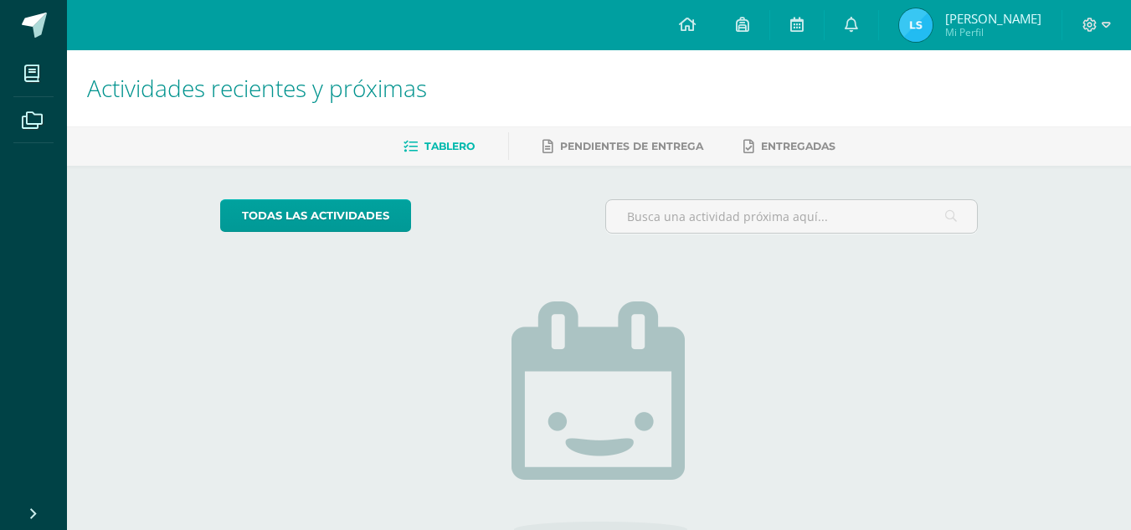
click at [923, 30] on img at bounding box center [915, 24] width 33 height 33
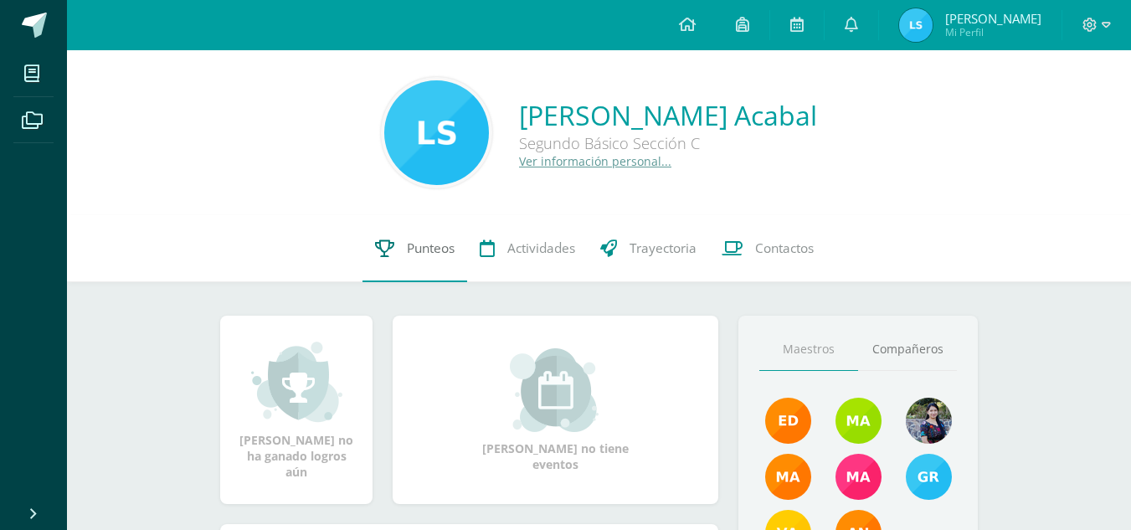
click at [380, 232] on link "Punteos" at bounding box center [414, 248] width 105 height 67
click at [445, 256] on span "Punteos" at bounding box center [431, 248] width 48 height 18
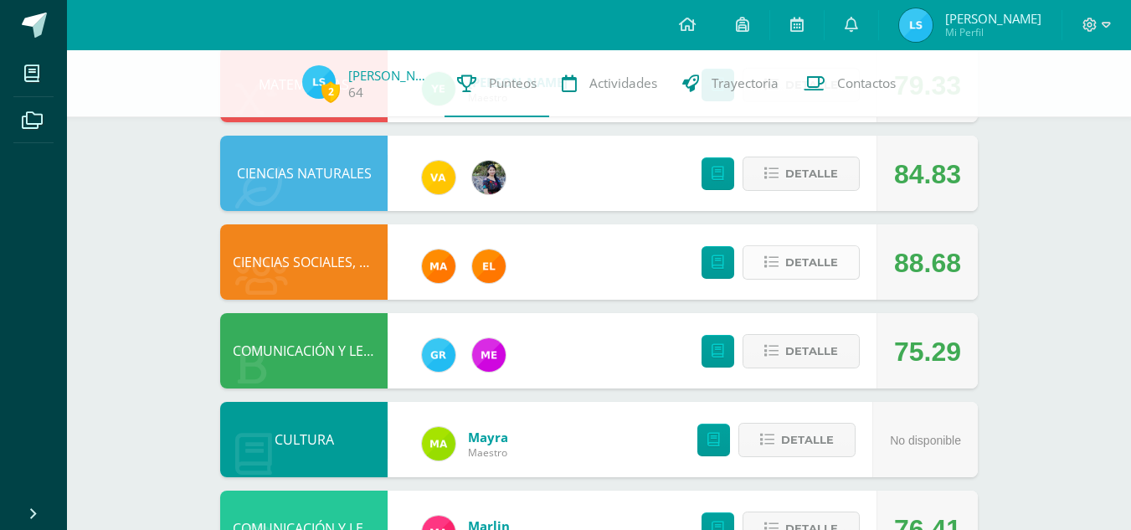
scroll to position [484, 0]
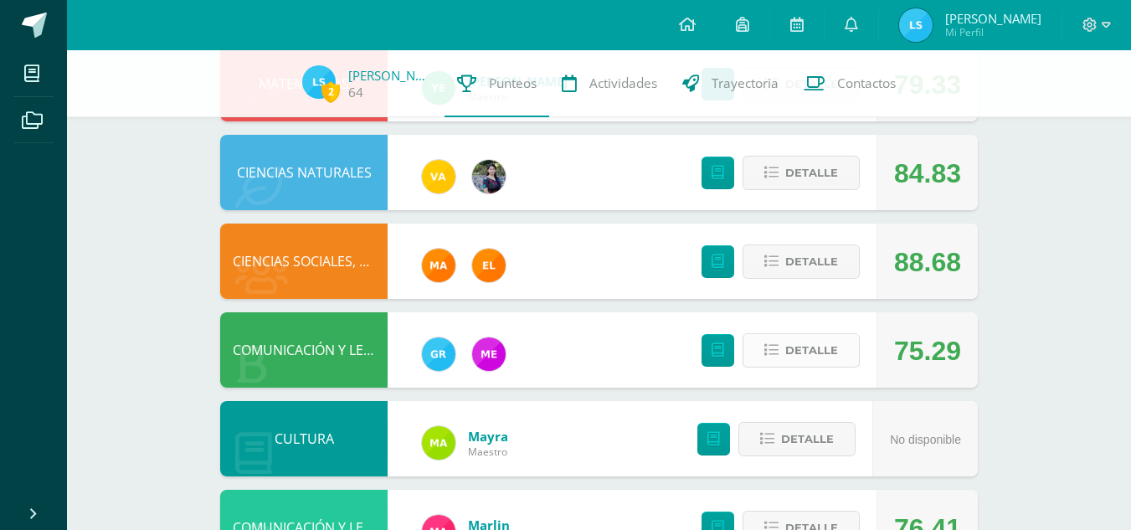
click at [829, 346] on span "Detalle" at bounding box center [811, 350] width 53 height 31
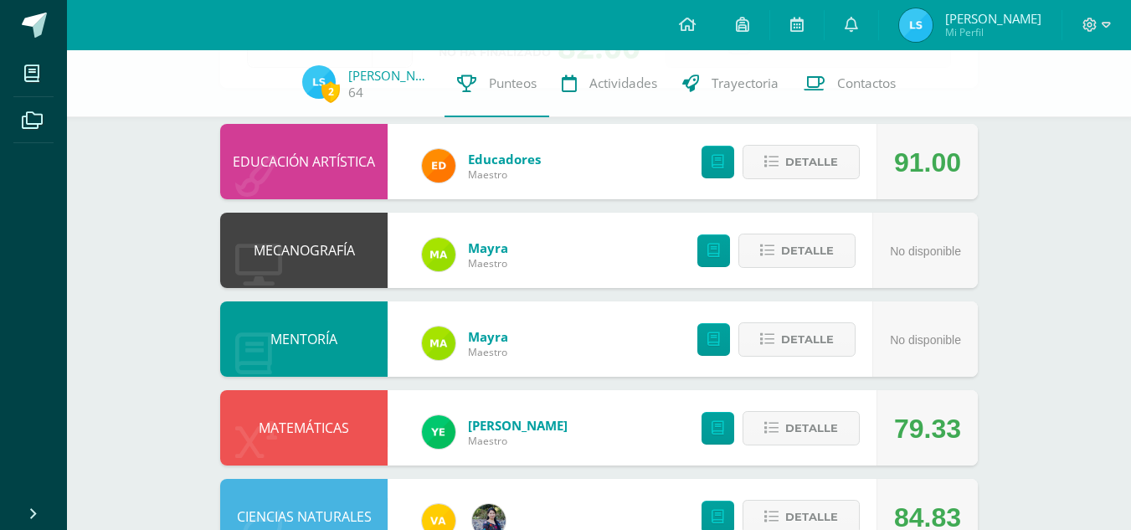
scroll to position [0, 0]
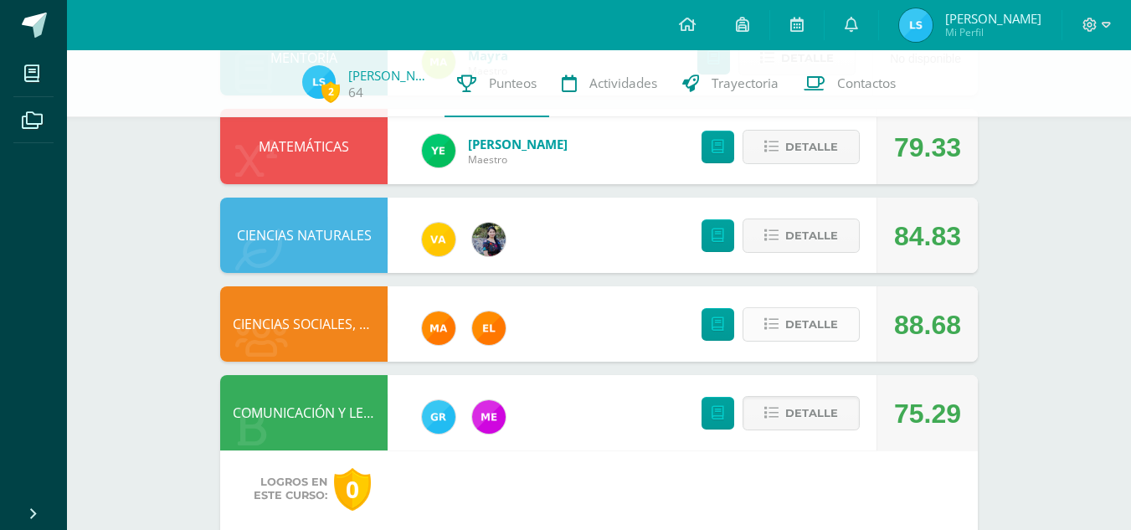
drag, startPoint x: 814, startPoint y: 331, endPoint x: 812, endPoint y: 316, distance: 15.3
click at [812, 316] on span "Detalle" at bounding box center [811, 324] width 53 height 31
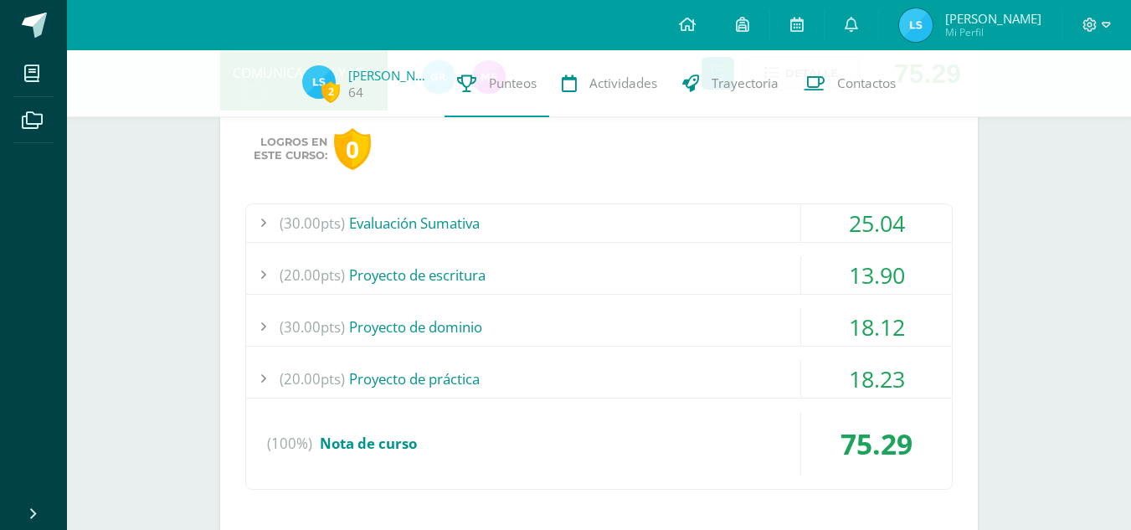
scroll to position [1174, 0]
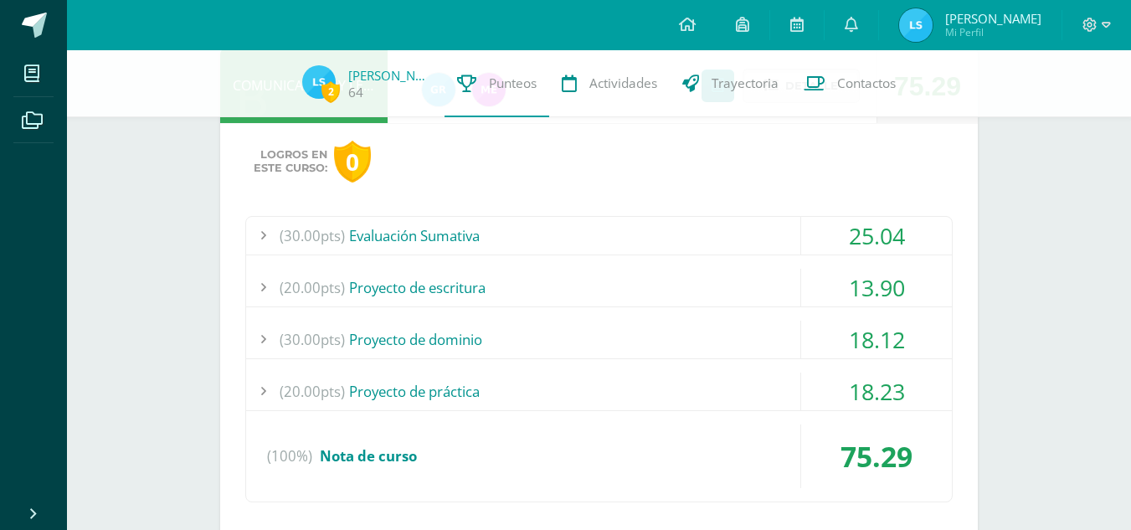
click at [622, 231] on div "(30.00pts) Evaluación Sumativa" at bounding box center [599, 236] width 706 height 38
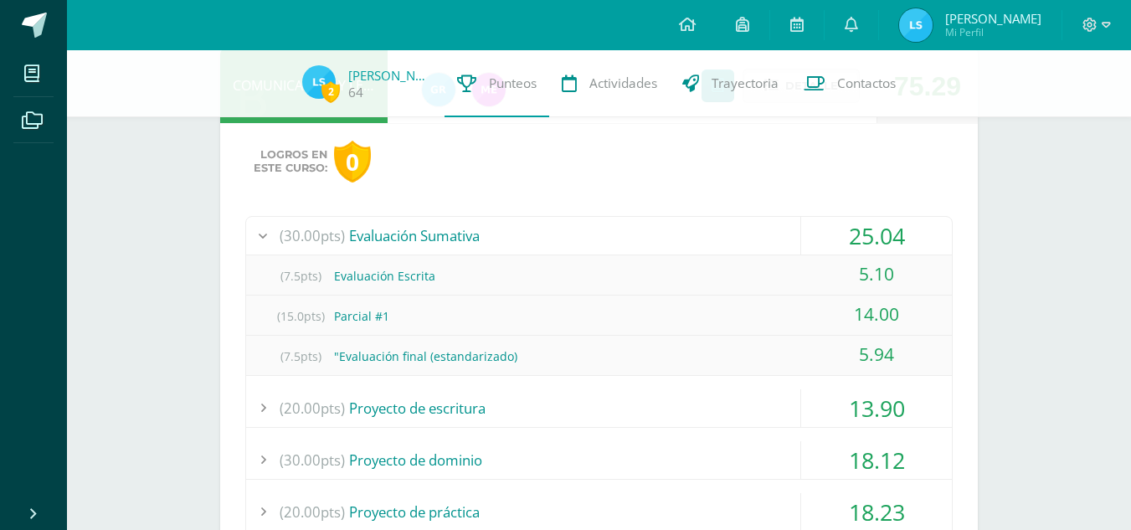
click at [622, 231] on div "(30.00pts) Evaluación Sumativa" at bounding box center [599, 236] width 706 height 38
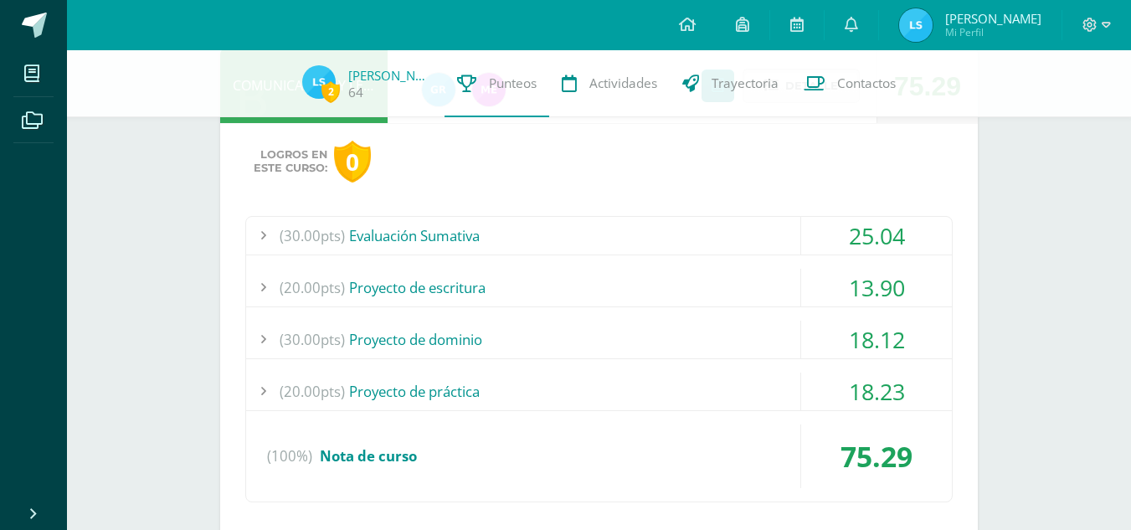
click at [634, 287] on div "(20.00pts) Proyecto de escritura" at bounding box center [599, 288] width 706 height 38
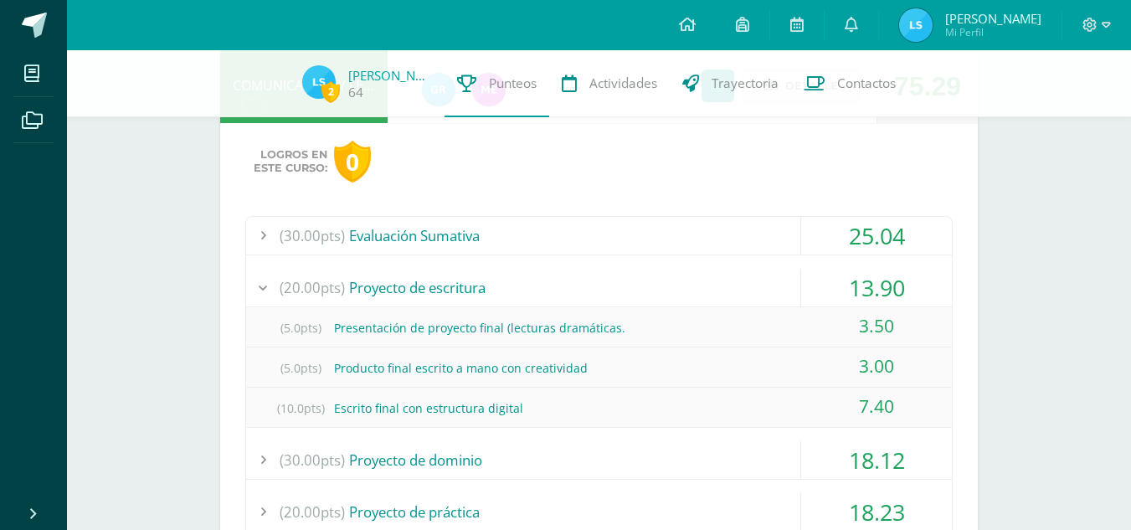
click at [634, 287] on div "(20.00pts) Proyecto de escritura" at bounding box center [599, 288] width 706 height 38
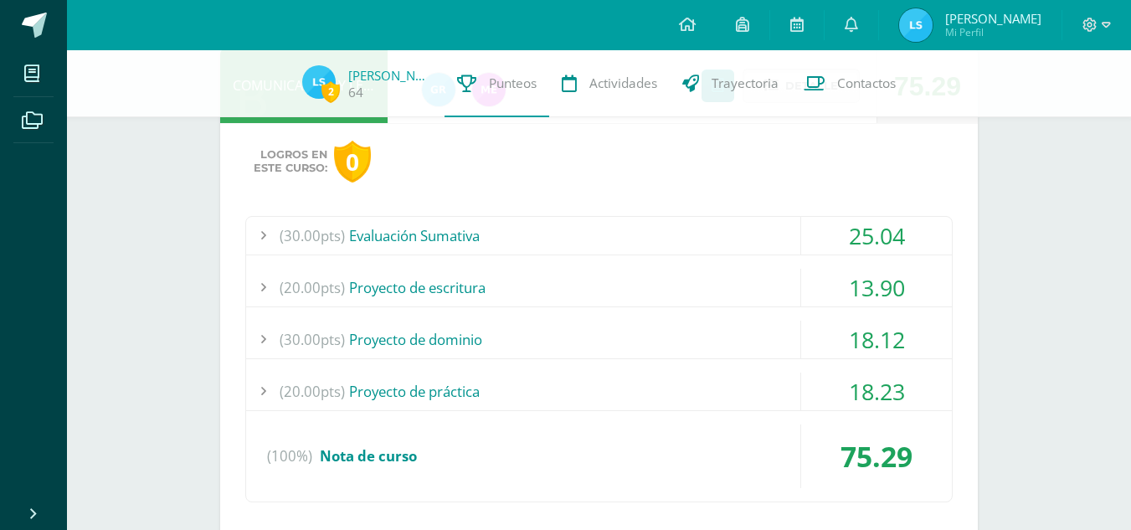
click at [640, 335] on div "(30.00pts) Proyecto de dominio" at bounding box center [599, 340] width 706 height 38
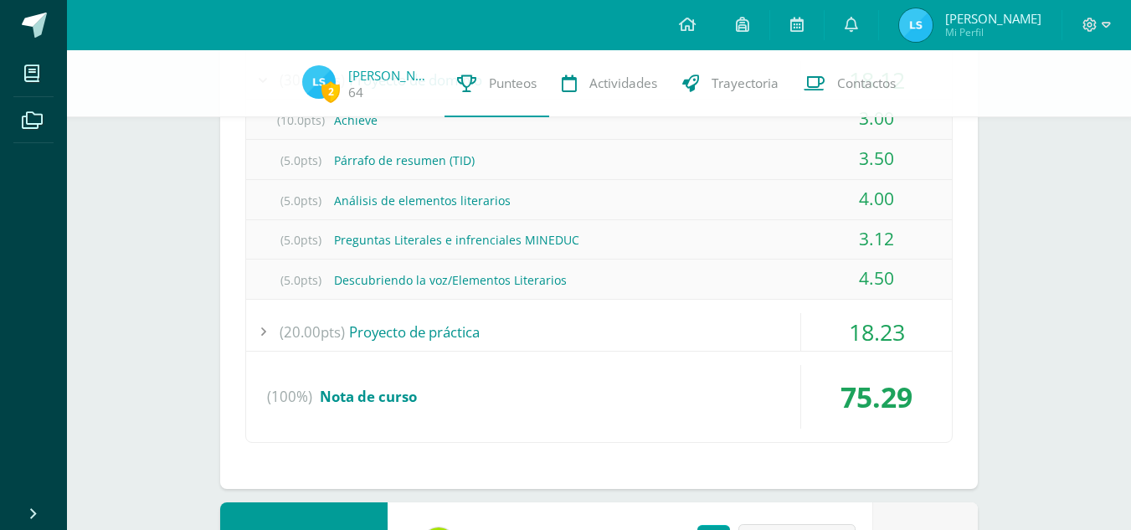
scroll to position [1437, 0]
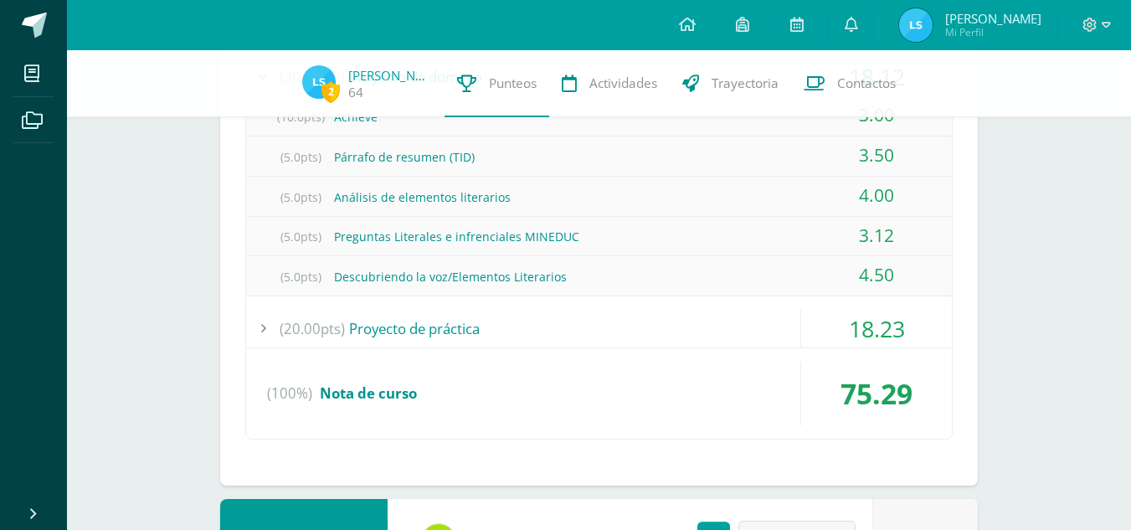
click at [613, 332] on div "(20.00pts) Proyecto de práctica" at bounding box center [599, 329] width 706 height 38
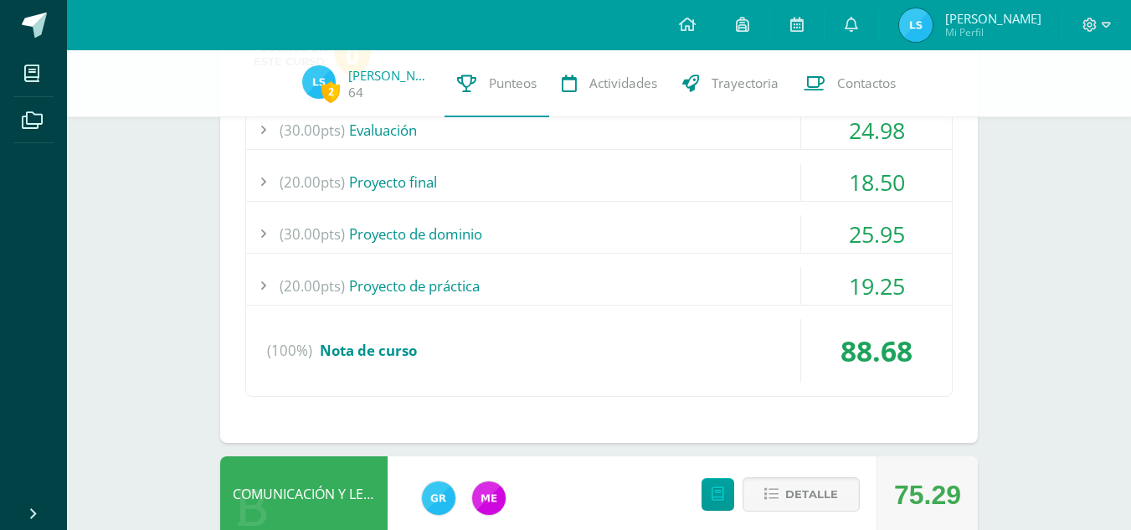
scroll to position [783, 0]
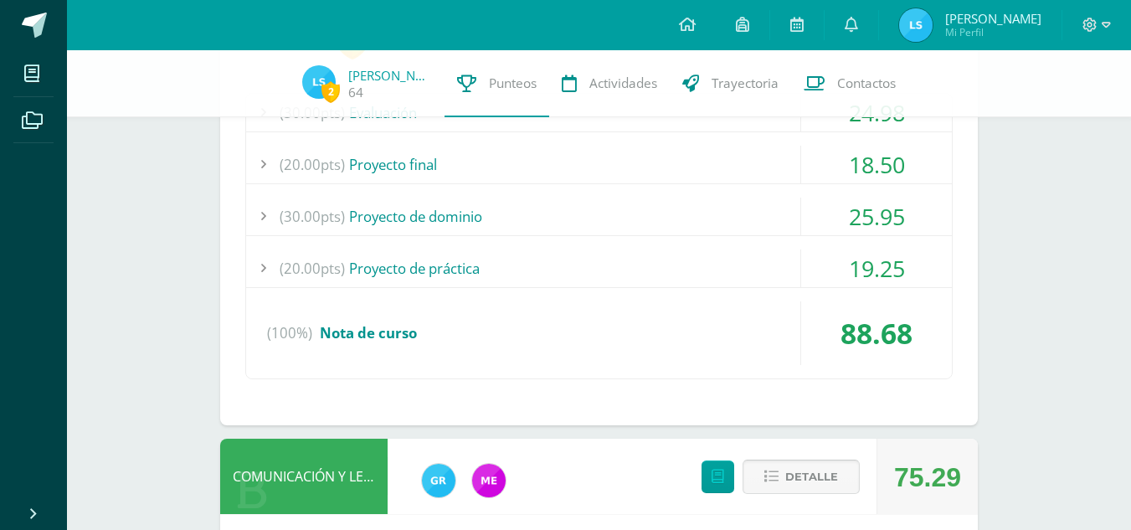
click at [813, 473] on span "Detalle" at bounding box center [811, 476] width 53 height 31
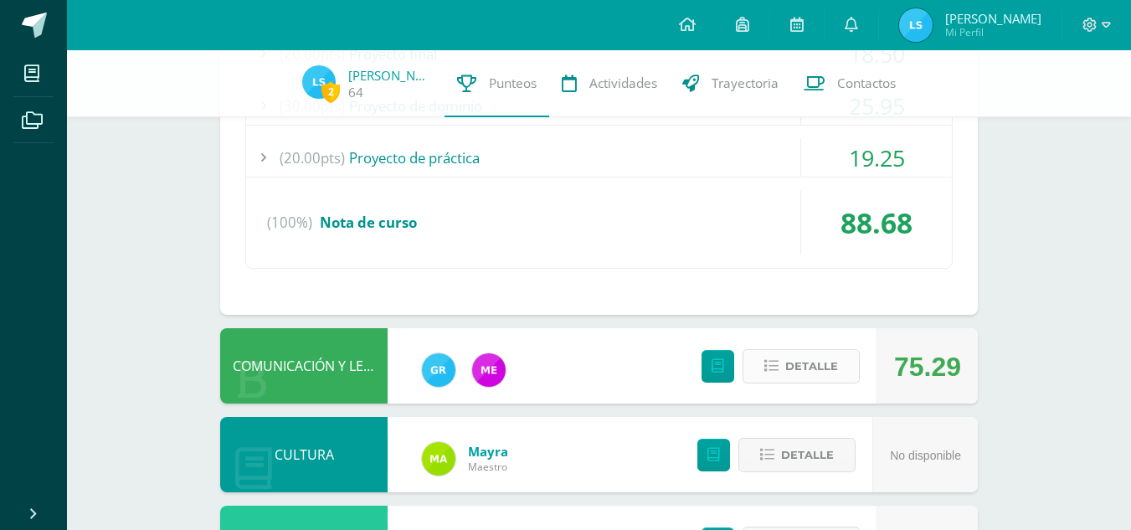
scroll to position [0, 0]
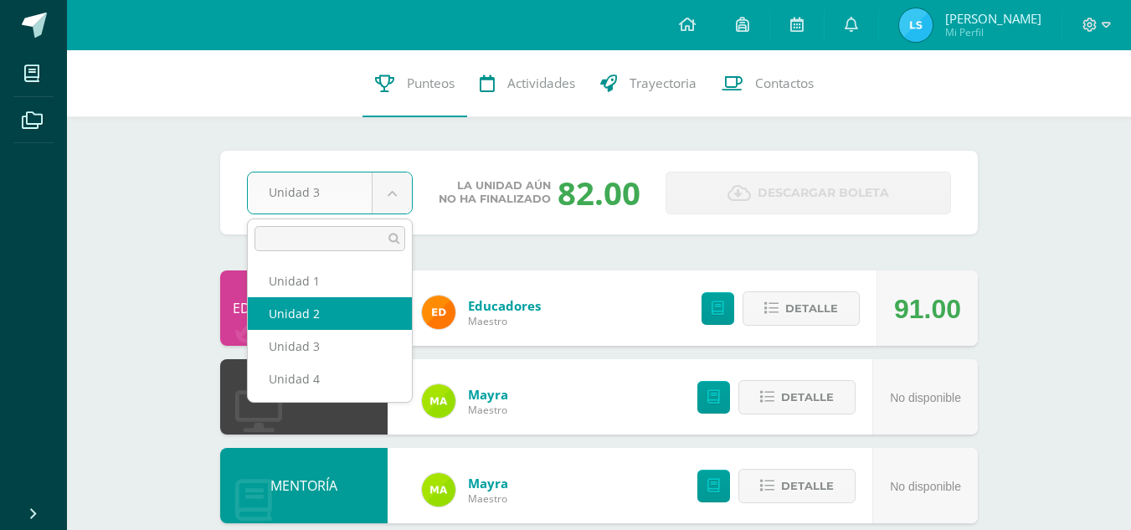
select select "Unidad 2"
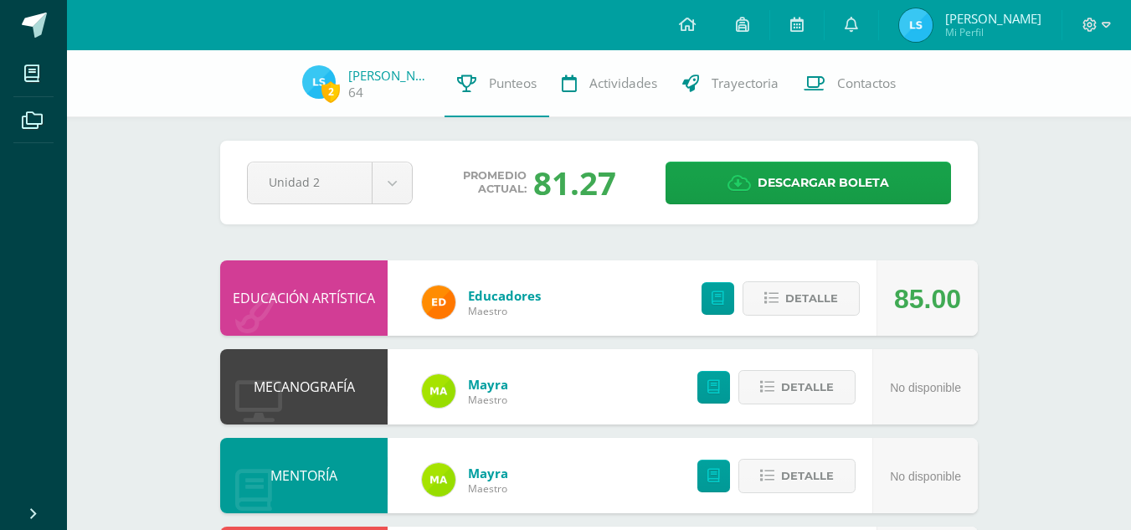
scroll to position [5, 0]
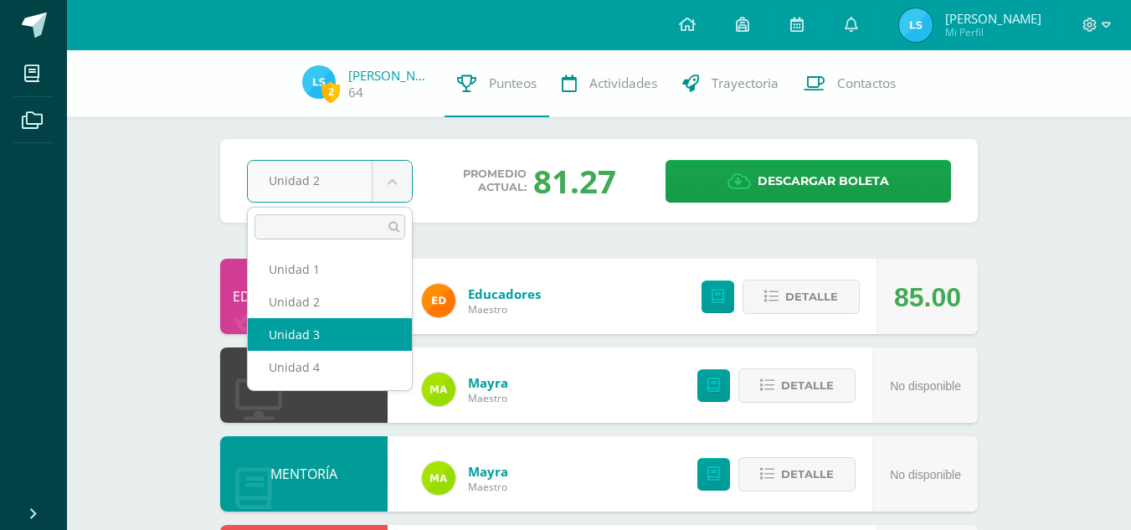
select select "Unidad 3"
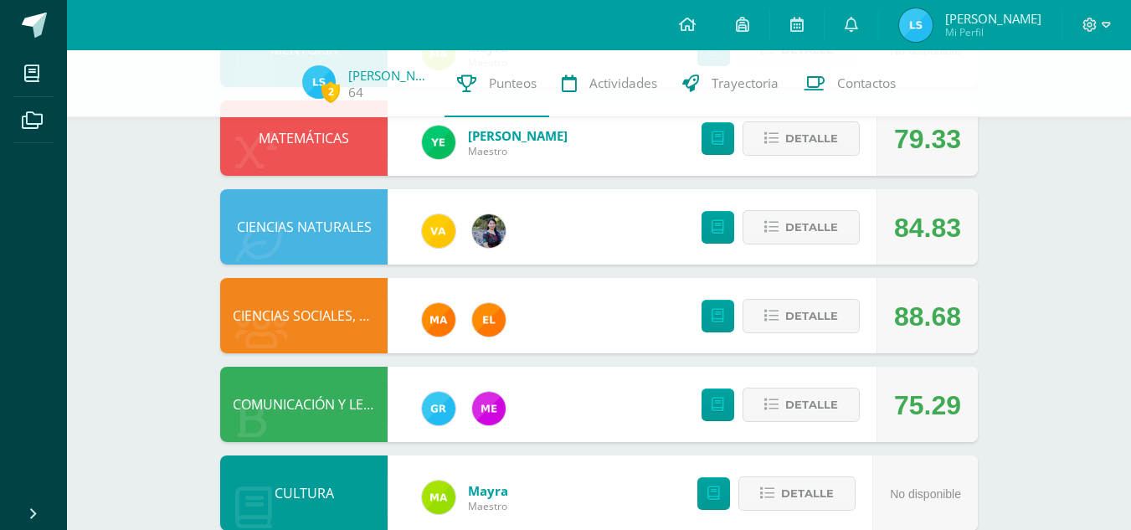
scroll to position [350, 0]
